Goal: Task Accomplishment & Management: Complete application form

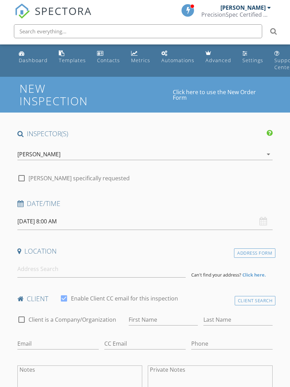
click at [21, 182] on div at bounding box center [22, 178] width 12 height 12
checkbox input "true"
click at [31, 222] on input "[DATE] 8:00 AM" at bounding box center [145, 221] width 256 height 17
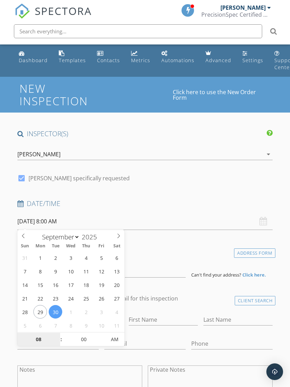
type input "[DATE] 8:00 AM"
type input "9"
type input "[DATE] 9:00 AM"
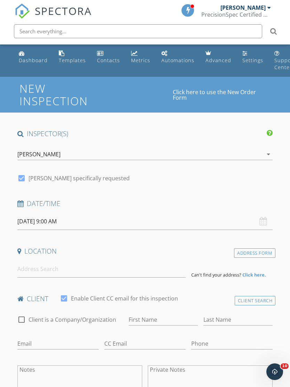
click at [127, 203] on h4 "Date/Time" at bounding box center [145, 203] width 256 height 9
click at [27, 268] on input at bounding box center [101, 269] width 168 height 17
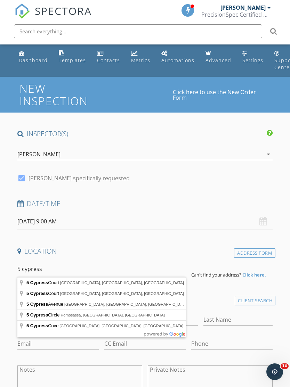
type input "5 Cypress Court, Phenix City, AL, USA"
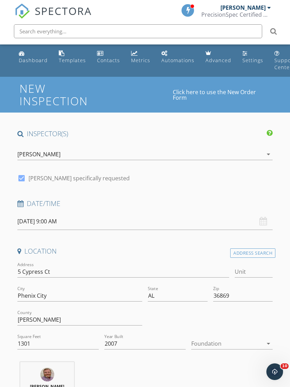
click at [201, 345] on div at bounding box center [227, 343] width 72 height 11
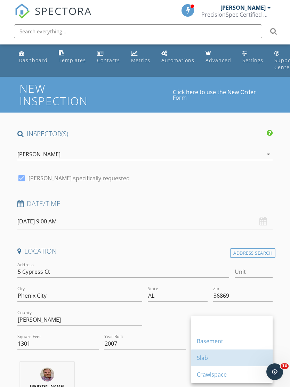
click at [202, 360] on div "Slab" at bounding box center [232, 358] width 70 height 8
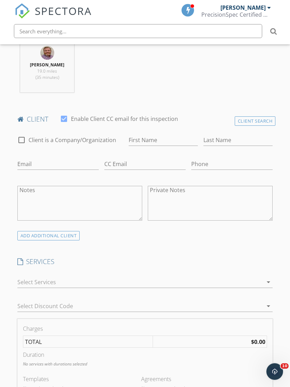
scroll to position [322, 0]
click at [142, 142] on input "First Name" at bounding box center [163, 140] width 69 height 11
type input "[PERSON_NAME]"
click at [212, 144] on input "Last Name" at bounding box center [237, 140] width 69 height 11
type input "[PERSON_NAME]"
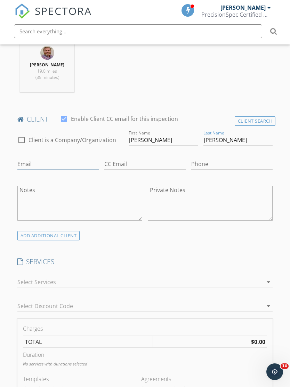
click at [26, 162] on input "Email" at bounding box center [57, 164] width 81 height 11
type input "[EMAIL_ADDRESS][DOMAIN_NAME]"
click at [234, 229] on div at bounding box center [210, 229] width 125 height 4
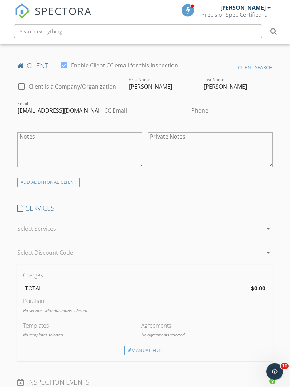
click at [136, 351] on div "Manual Edit" at bounding box center [144, 351] width 41 height 10
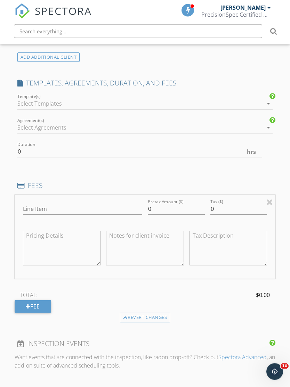
scroll to position [501, 0]
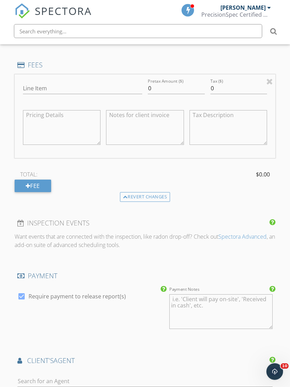
click at [140, 193] on div "Revert changes" at bounding box center [145, 198] width 50 height 10
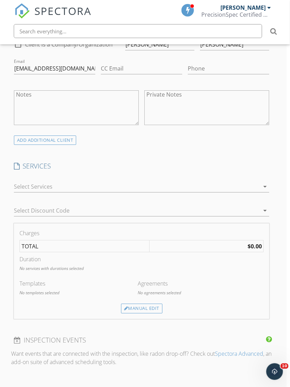
scroll to position [424, 4]
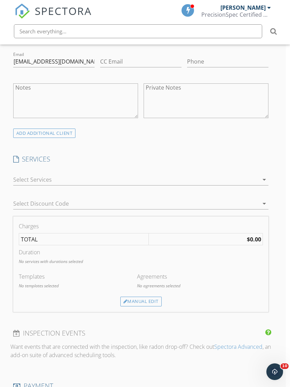
click at [128, 300] on div "Manual Edit" at bounding box center [140, 302] width 41 height 10
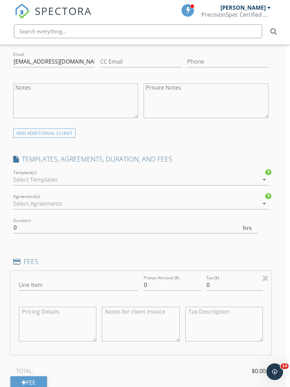
click at [19, 177] on div at bounding box center [136, 179] width 246 height 11
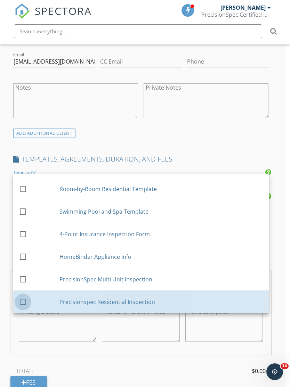
scroll to position [64, 0]
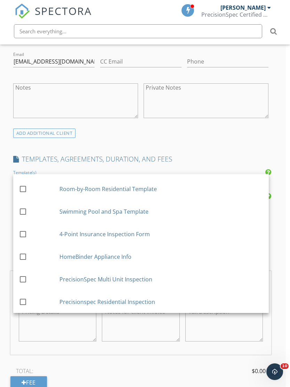
click at [26, 300] on div at bounding box center [23, 302] width 12 height 12
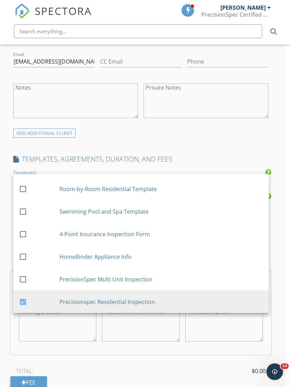
click at [3, 292] on div "New Inspection Click here to use the New Order Form INSPECTOR(S) check_box Davi…" at bounding box center [141, 287] width 290 height 1270
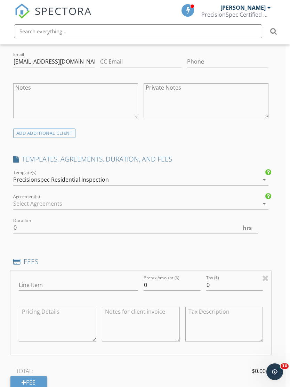
click at [16, 194] on div "Agreement(s) arrow_drop_down" at bounding box center [141, 205] width 256 height 23
click at [26, 202] on div at bounding box center [136, 203] width 246 height 11
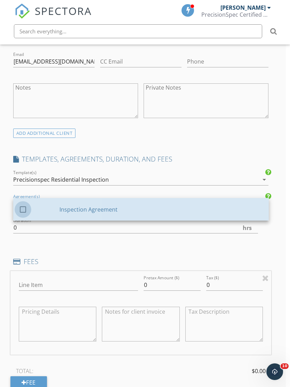
click at [23, 210] on div at bounding box center [23, 210] width 12 height 12
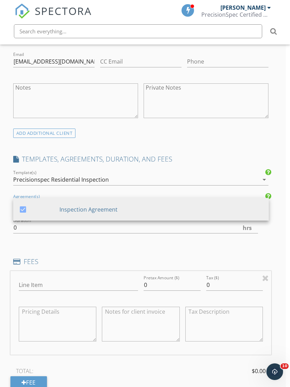
click at [8, 218] on div "New Inspection Click here to use the New Order Form INSPECTOR(S) check_box Davi…" at bounding box center [141, 287] width 290 height 1270
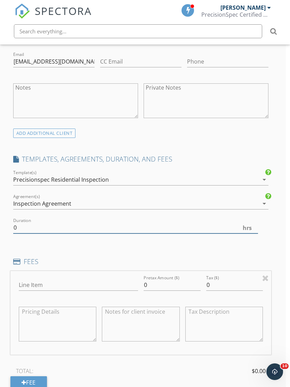
click at [24, 228] on input "0" at bounding box center [135, 227] width 245 height 11
type input "2.0"
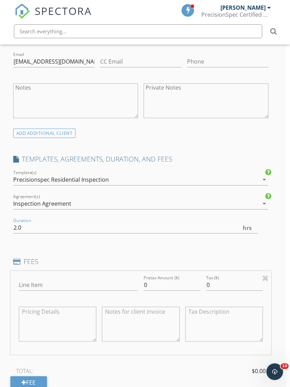
click at [22, 240] on div "INSPECTOR(S) check_box David Morgan PRIMARY David Morgan arrow_drop_down check_…" at bounding box center [140, 285] width 261 height 1160
click at [155, 289] on input "0" at bounding box center [172, 285] width 57 height 11
type input "350"
click at [45, 275] on div "Line Item" at bounding box center [78, 286] width 119 height 23
click at [35, 285] on input "Line Item" at bounding box center [78, 285] width 119 height 11
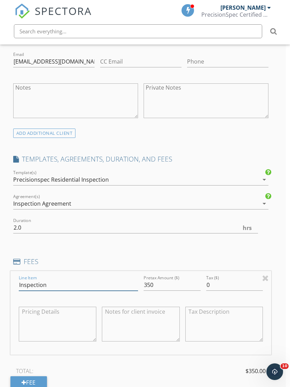
type input "Inspection"
click at [45, 324] on textarea at bounding box center [58, 324] width 78 height 35
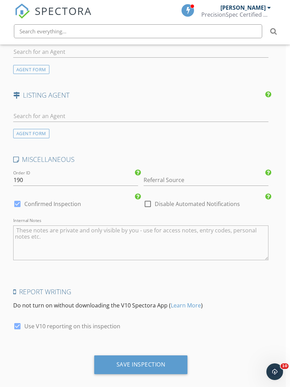
scroll to position [955, 4]
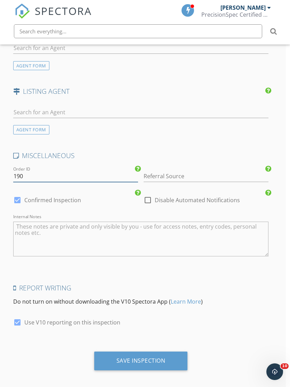
click at [95, 178] on input "190" at bounding box center [75, 176] width 125 height 11
type input "1"
click at [208, 306] on div "Report Writing Do not turn on without downloading the V10 Spectora App ( Learn …" at bounding box center [140, 298] width 261 height 28
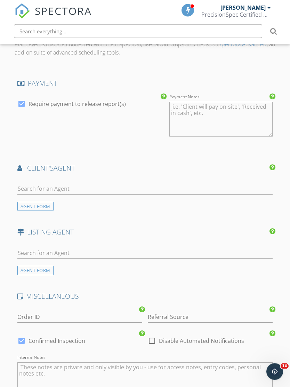
scroll to position [802, 0]
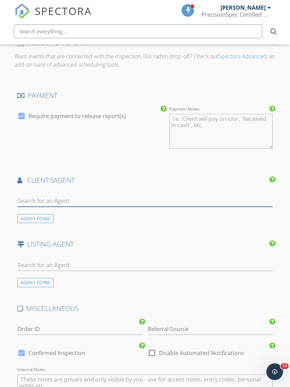
click at [19, 200] on input "text" at bounding box center [145, 200] width 256 height 11
type input "Jor"
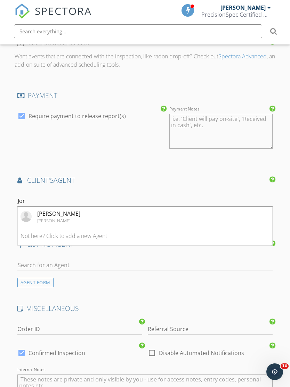
click at [54, 218] on div "[PERSON_NAME]" at bounding box center [58, 221] width 43 height 6
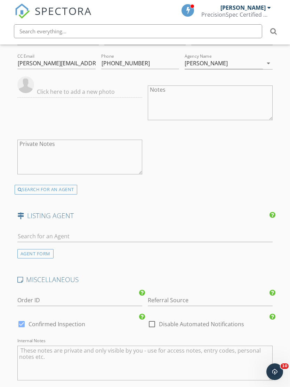
scroll to position [1091, 0]
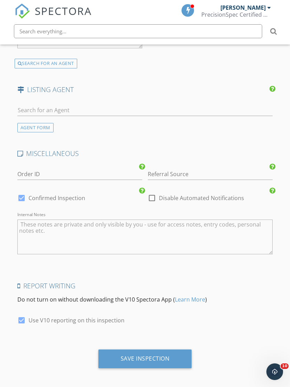
click at [133, 355] on div "Save Inspection" at bounding box center [145, 358] width 49 height 7
